Goal: Information Seeking & Learning: Learn about a topic

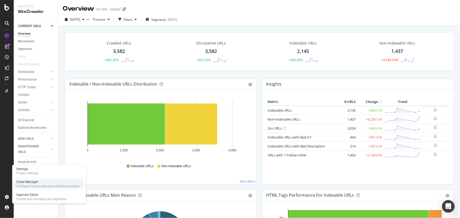
click at [29, 185] on div "Configure and access your website analyses" at bounding box center [47, 187] width 63 height 4
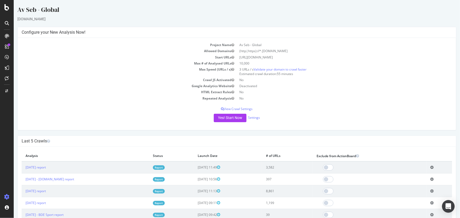
click at [160, 179] on link "Report" at bounding box center [159, 180] width 12 height 4
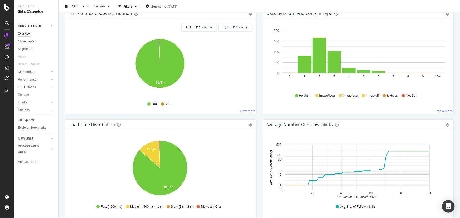
scroll to position [312, 0]
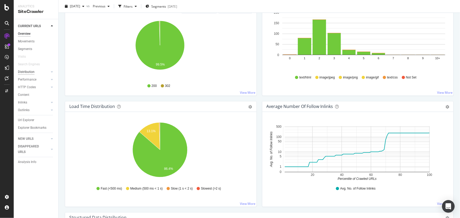
click at [30, 71] on div "Distribution" at bounding box center [26, 72] width 17 height 6
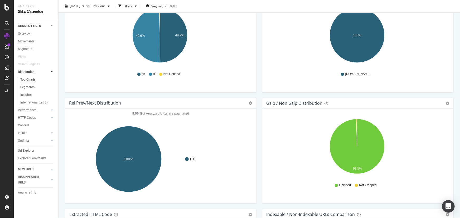
scroll to position [522, 0]
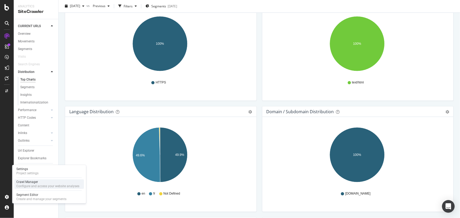
click at [27, 185] on div "Configure and access your website analyses" at bounding box center [47, 187] width 63 height 4
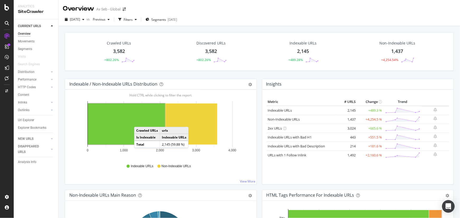
click at [138, 122] on rect "A chart." at bounding box center [126, 124] width 77 height 41
